Goal: Transaction & Acquisition: Download file/media

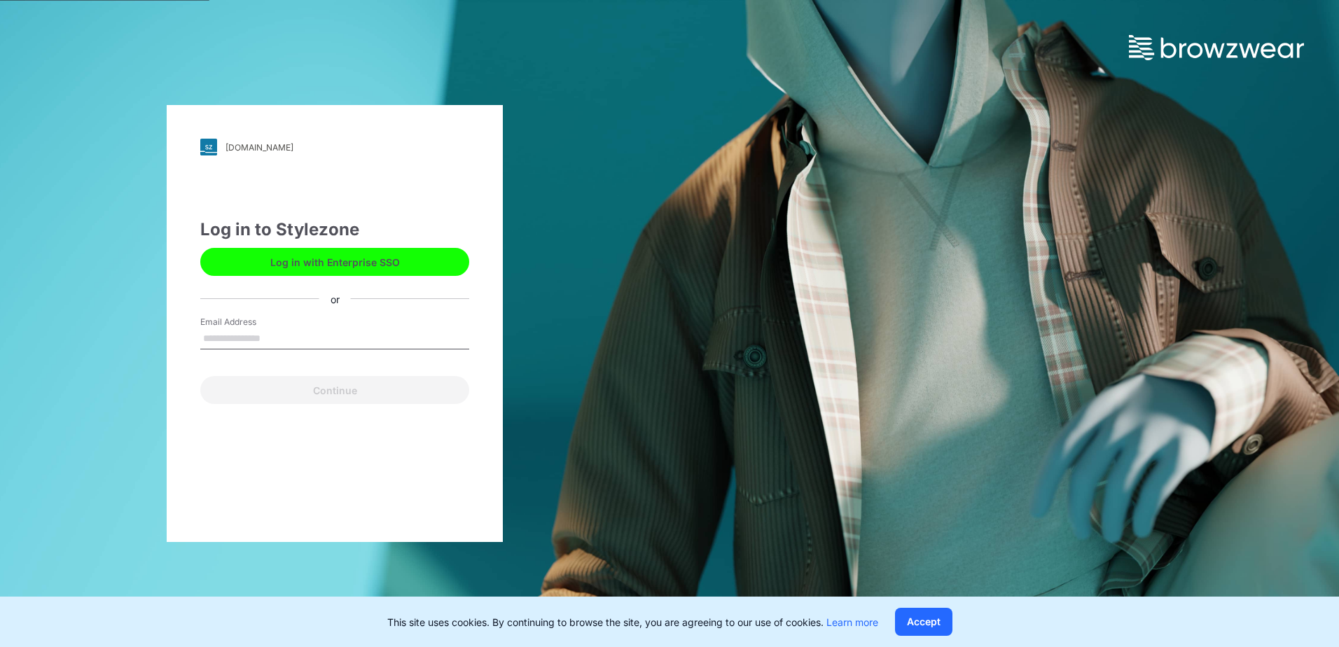
click at [333, 261] on button "Log in with Enterprise SSO" at bounding box center [334, 262] width 269 height 28
click at [359, 264] on button "Log in with Enterprise SSO" at bounding box center [334, 262] width 269 height 28
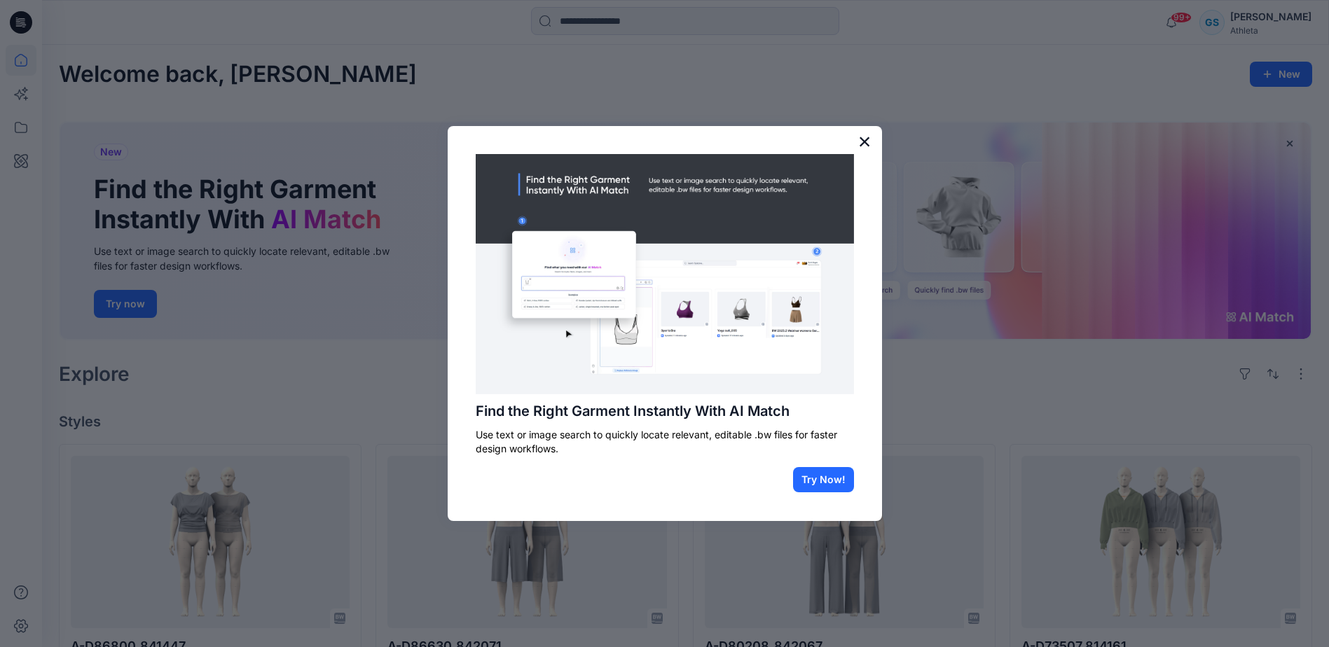
click at [861, 144] on button "×" at bounding box center [864, 141] width 13 height 22
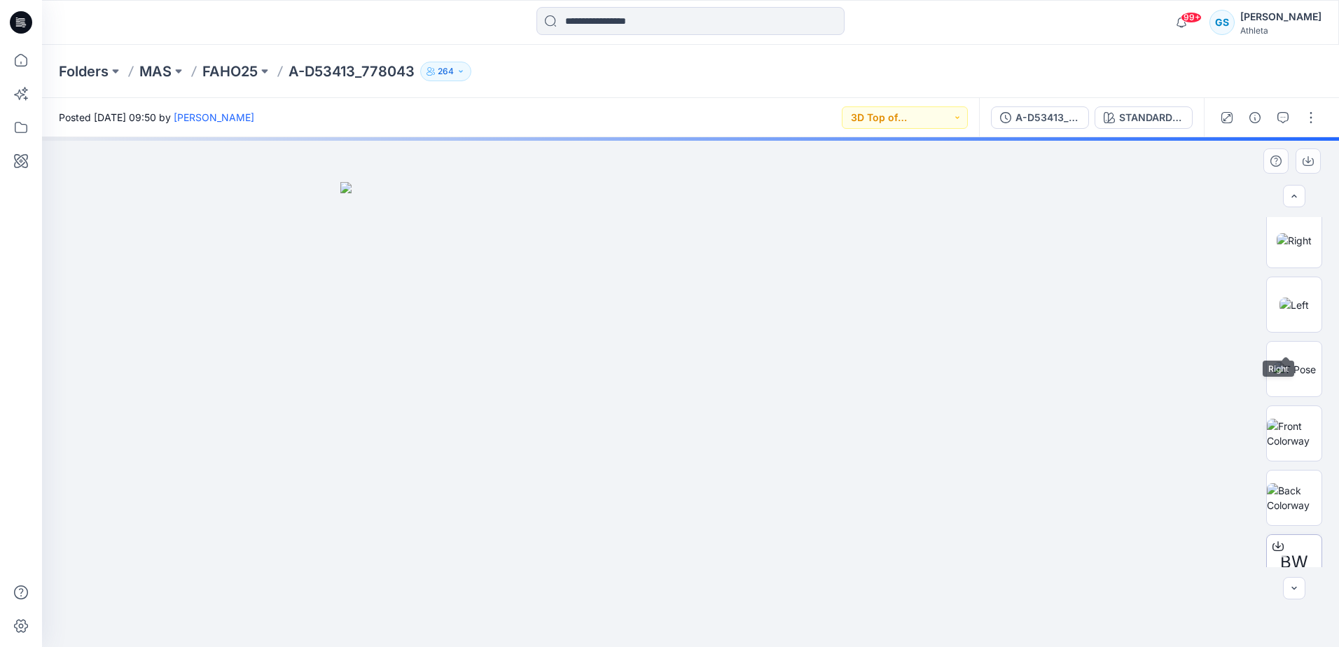
scroll to position [350, 0]
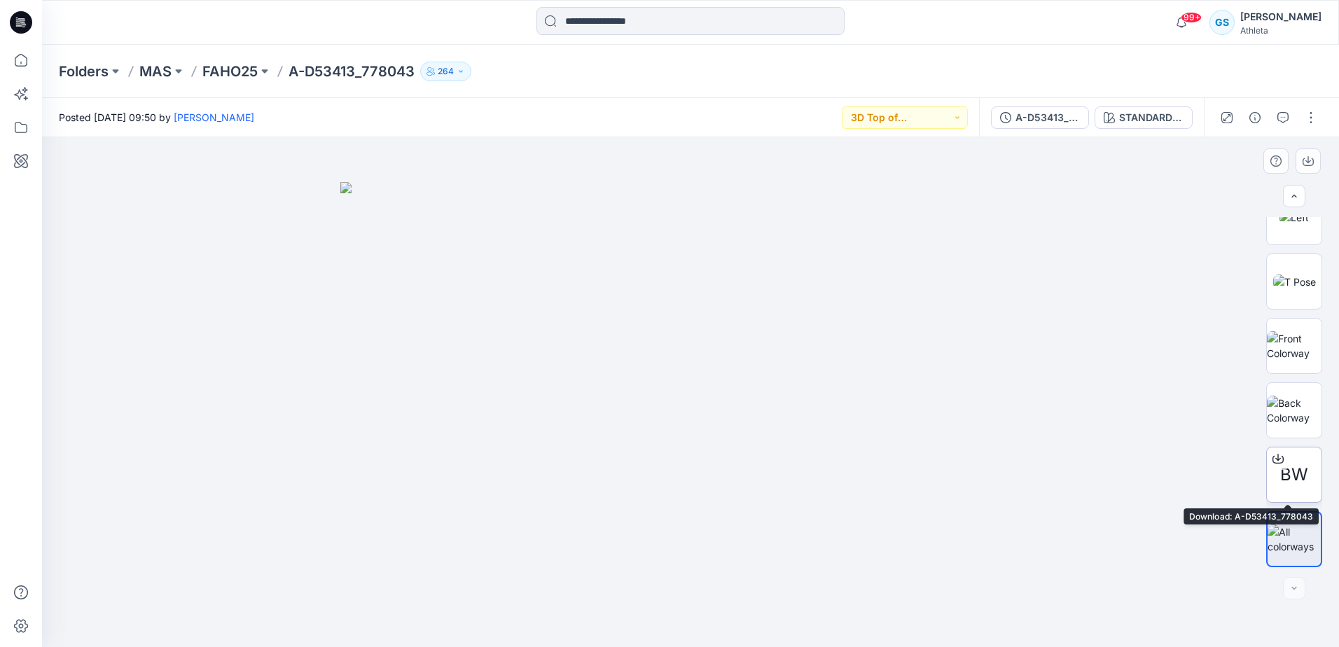
click at [1274, 463] on icon at bounding box center [1278, 460] width 11 height 8
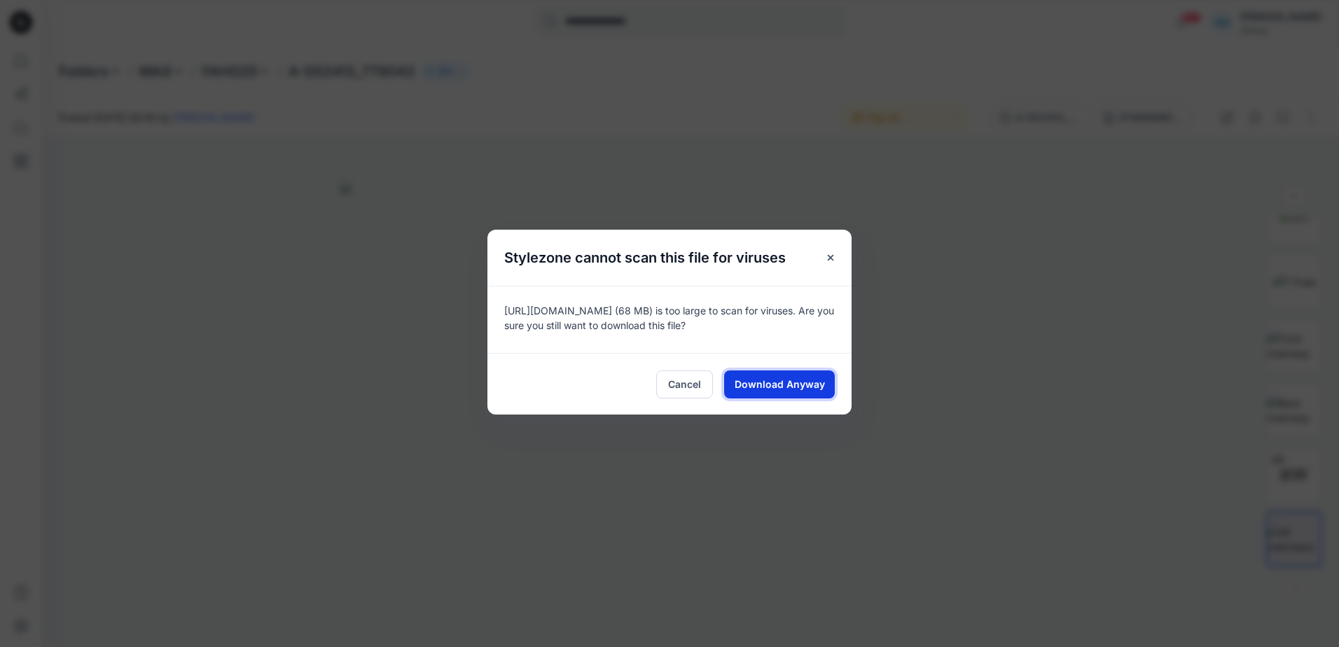
click at [779, 390] on span "Download Anyway" at bounding box center [780, 384] width 90 height 15
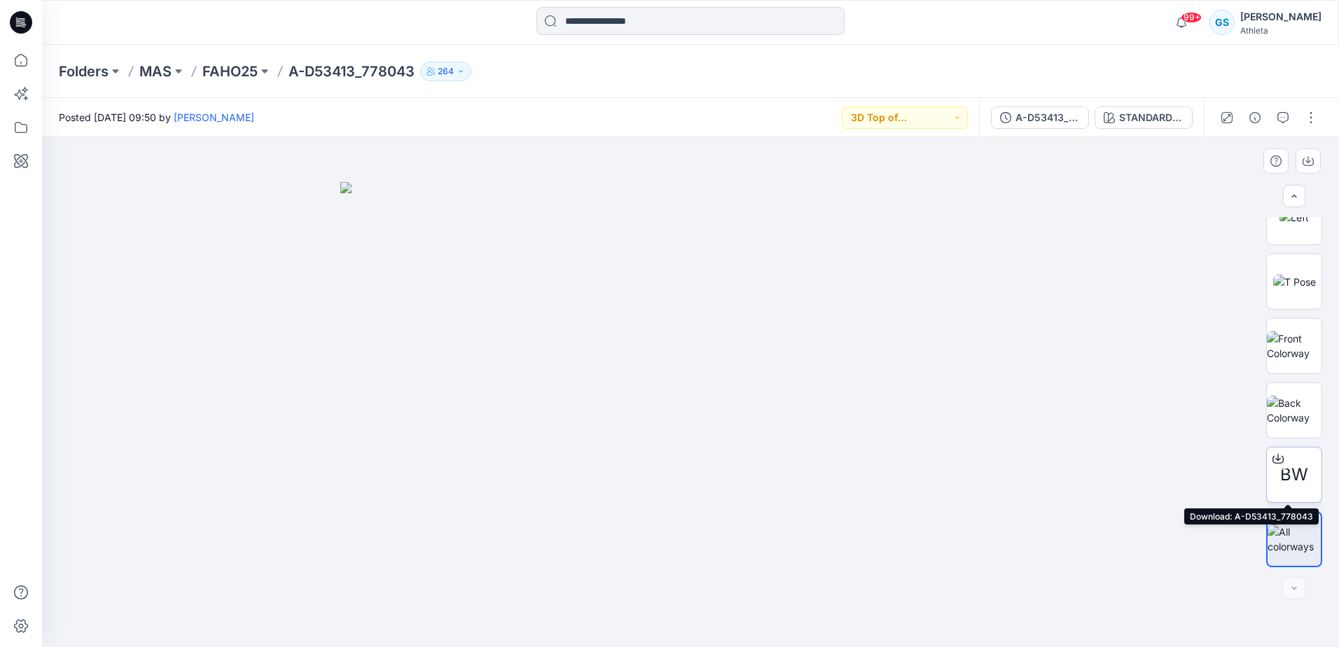
click at [1278, 459] on icon at bounding box center [1278, 458] width 11 height 11
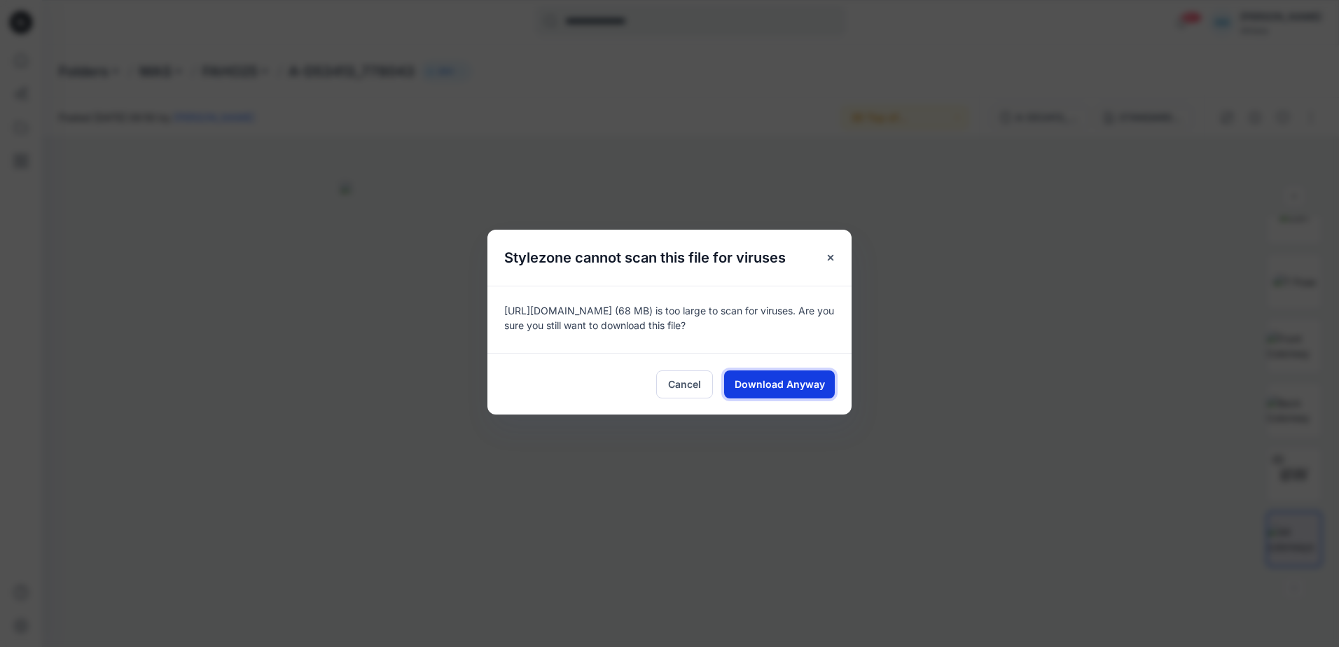
click at [791, 379] on span "Download Anyway" at bounding box center [780, 384] width 90 height 15
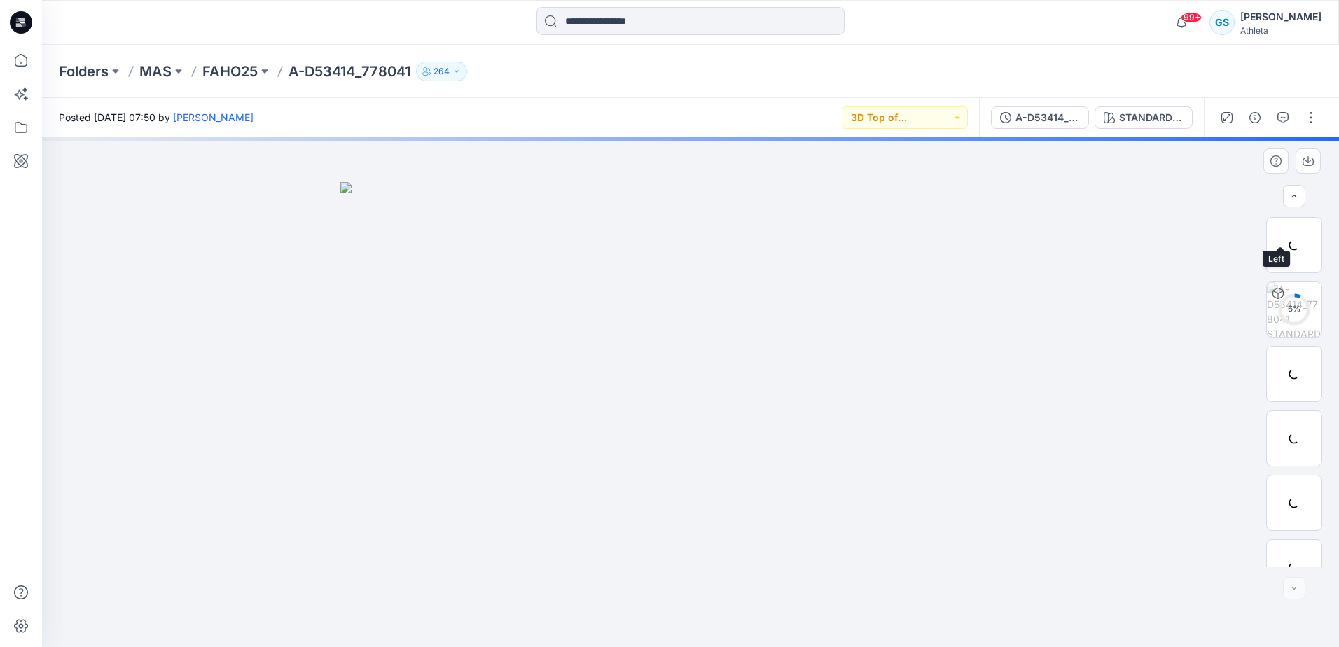
scroll to position [350, 0]
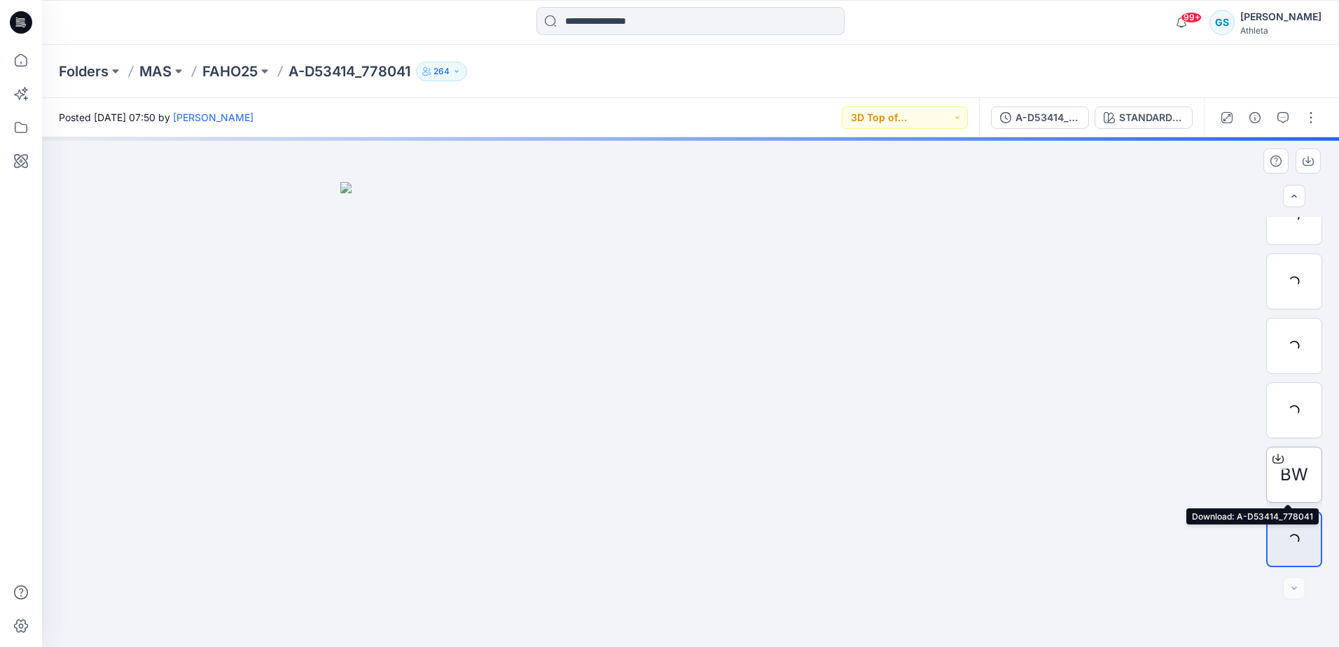
click at [1276, 459] on icon at bounding box center [1278, 458] width 11 height 11
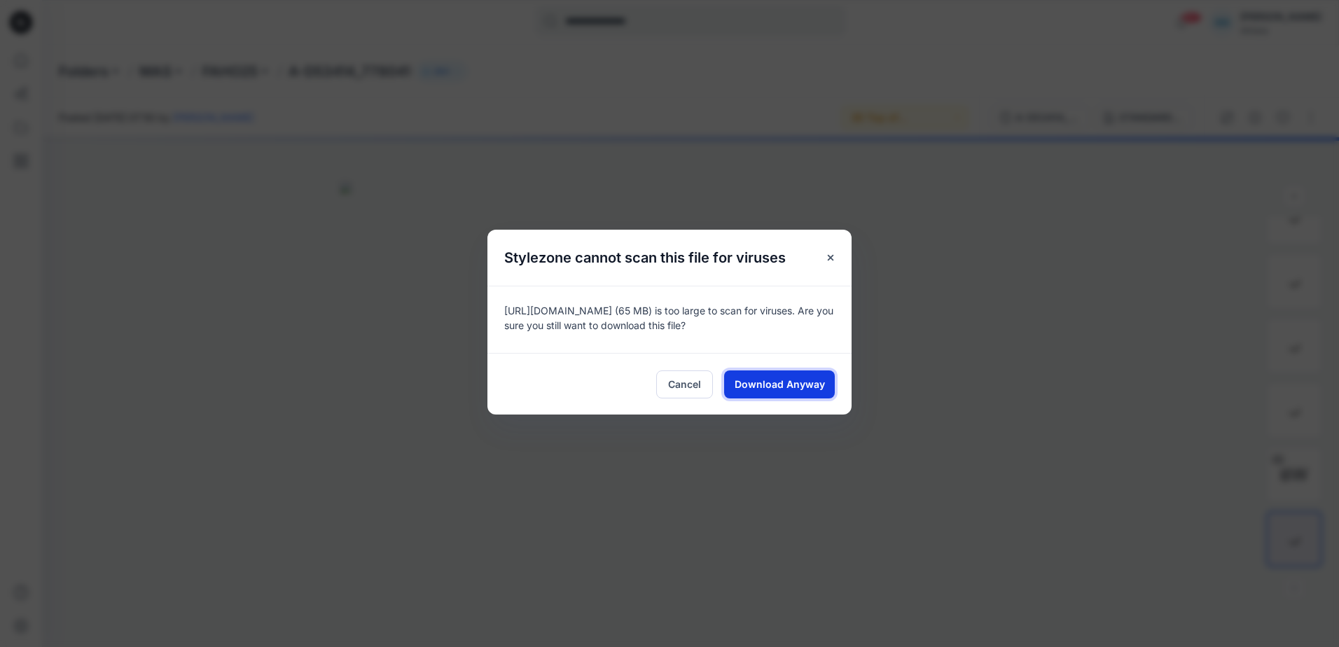
click at [768, 383] on span "Download Anyway" at bounding box center [780, 384] width 90 height 15
